Goal: Information Seeking & Learning: Learn about a topic

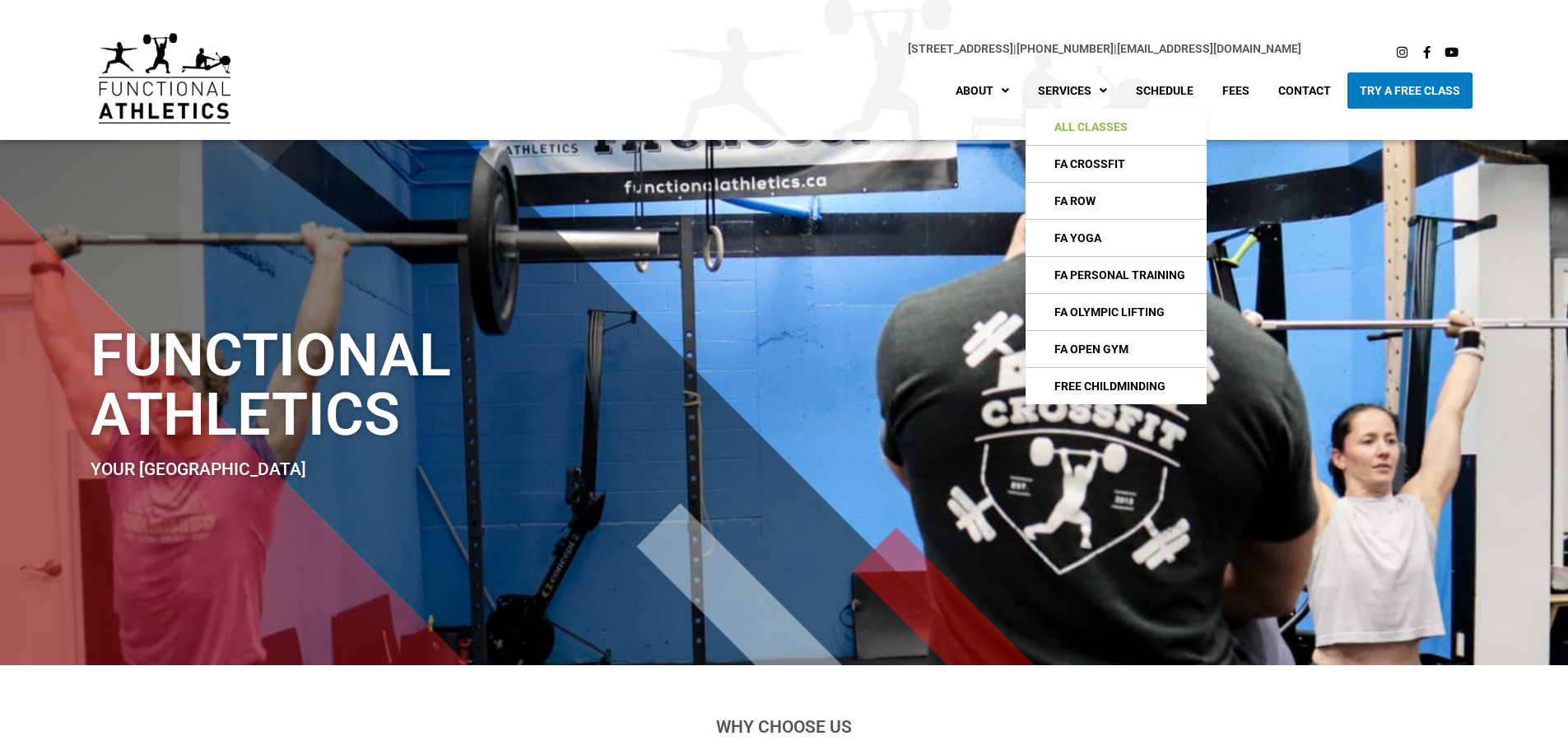
click at [1074, 125] on link "All Classes" at bounding box center [1116, 126] width 181 height 36
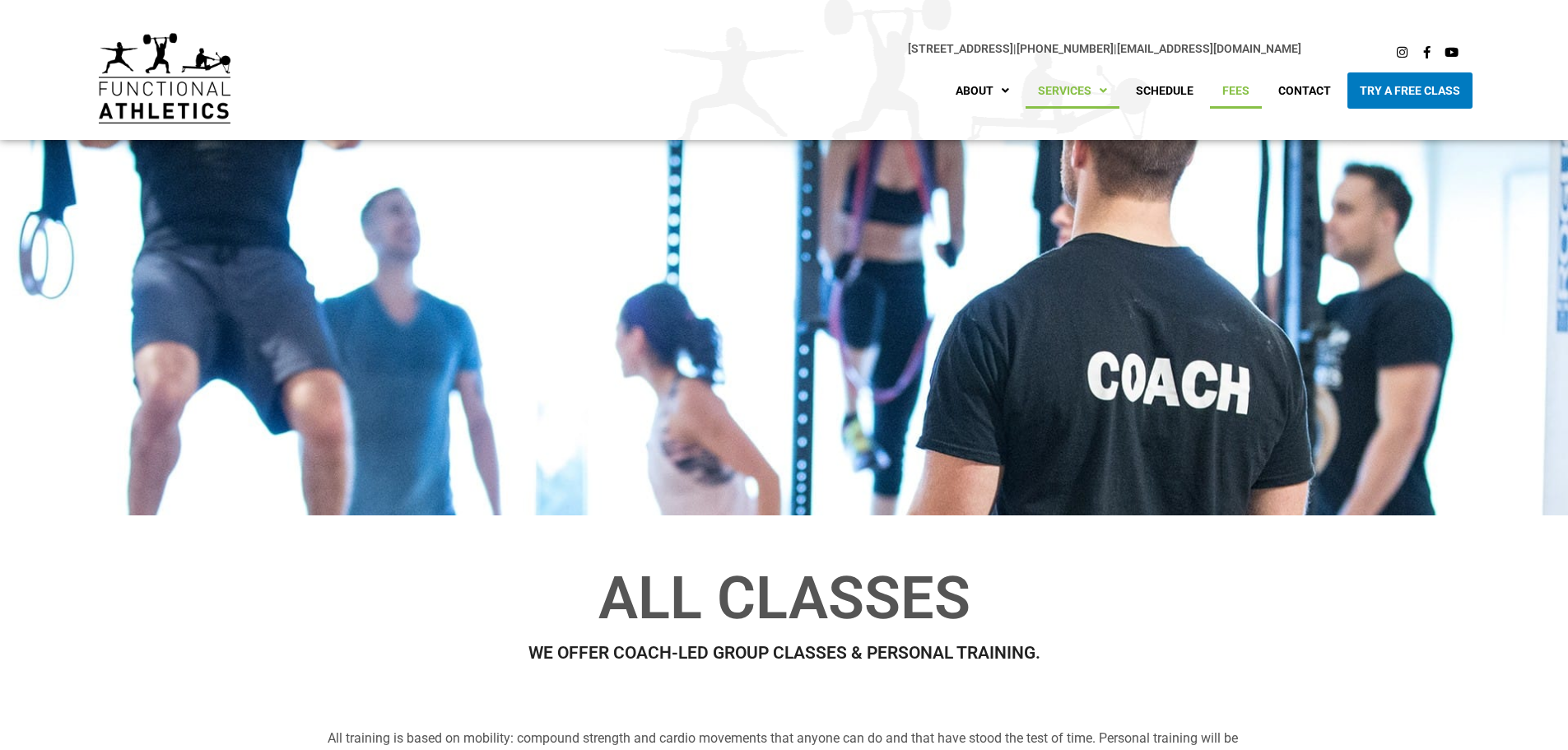
click at [1227, 94] on link "Fees" at bounding box center [1236, 91] width 52 height 36
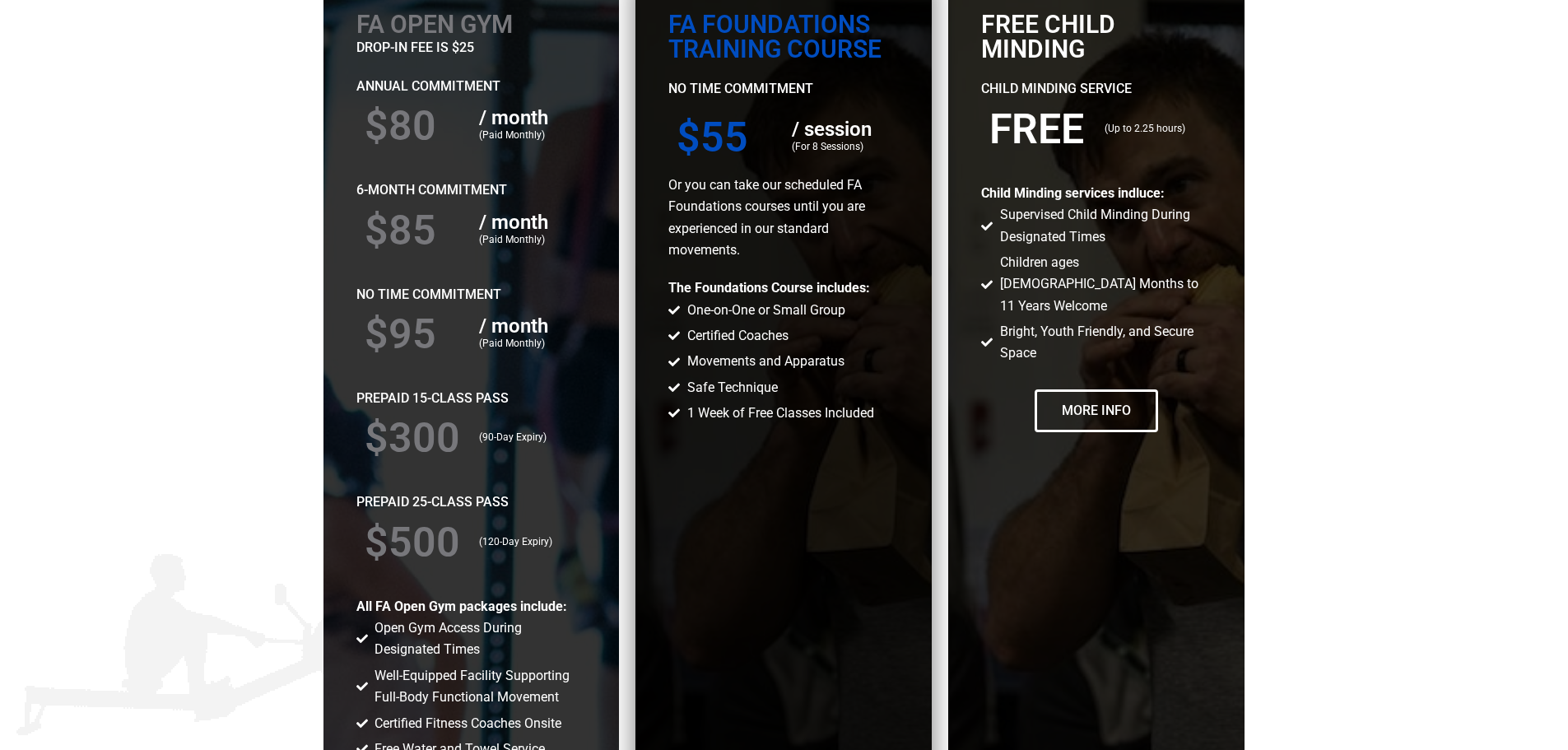
scroll to position [2883, 0]
